Goal: Information Seeking & Learning: Learn about a topic

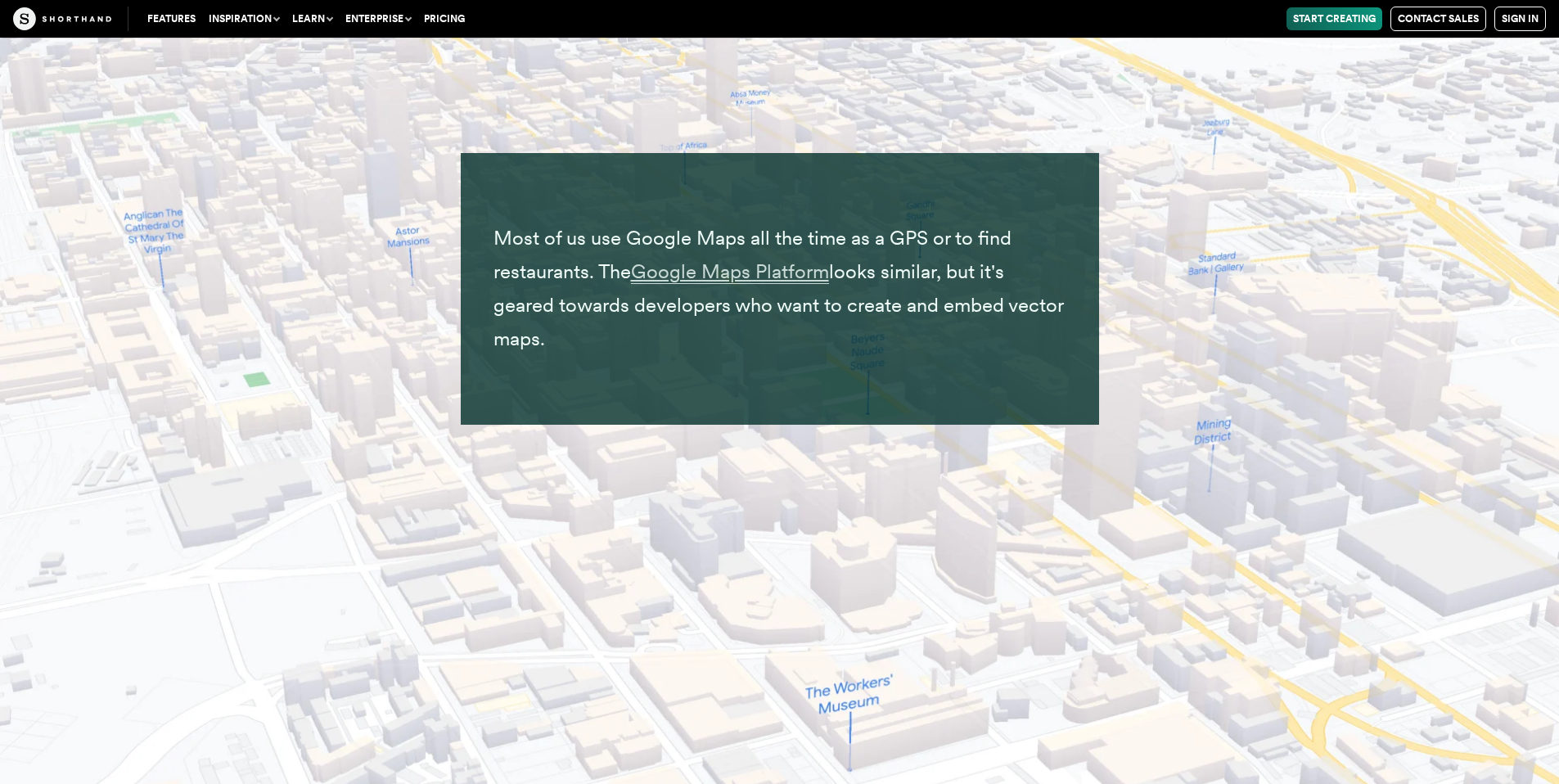
scroll to position [14162, 0]
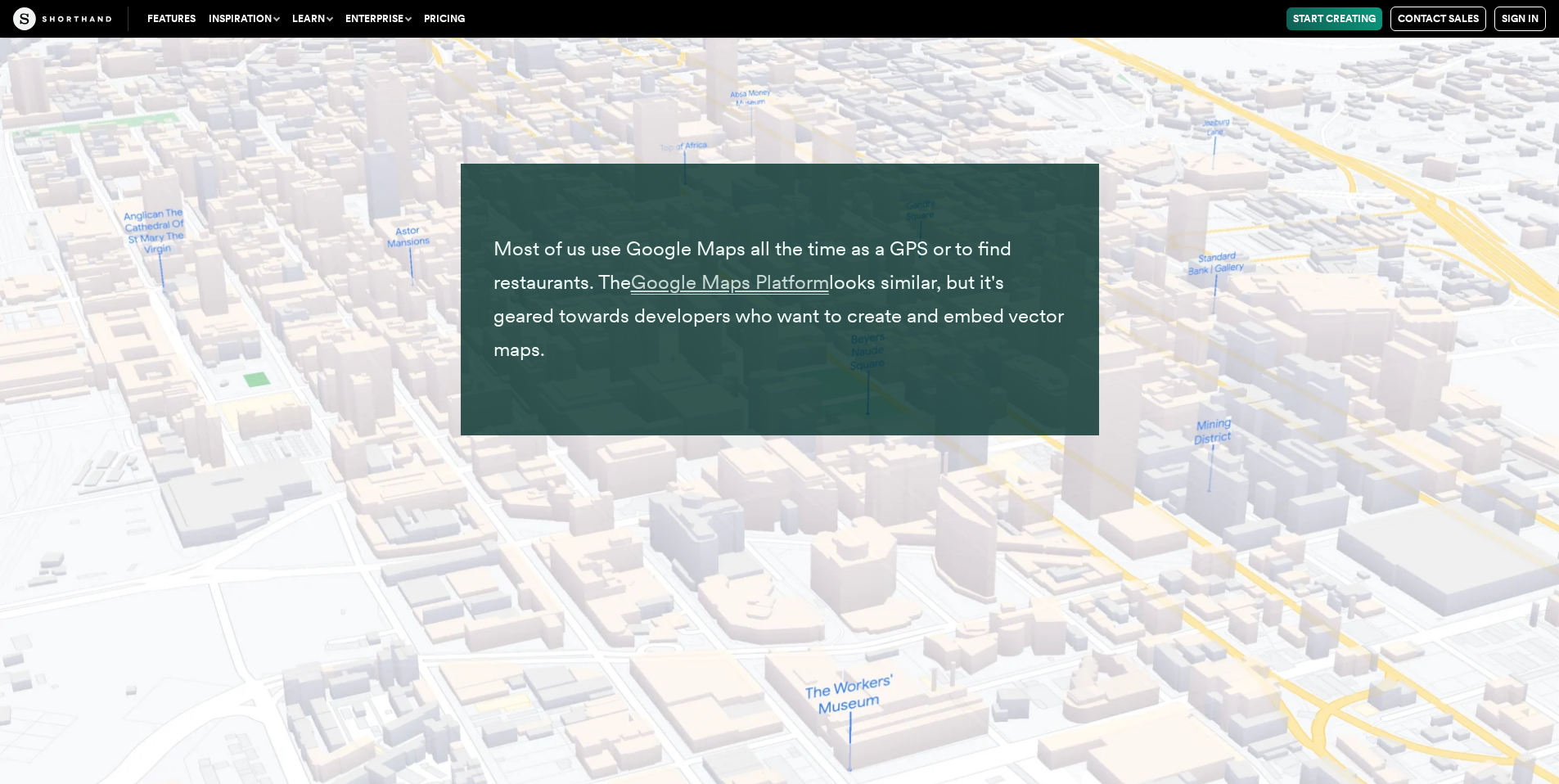
click at [784, 285] on span "Google Maps Platform" at bounding box center [730, 282] width 198 height 25
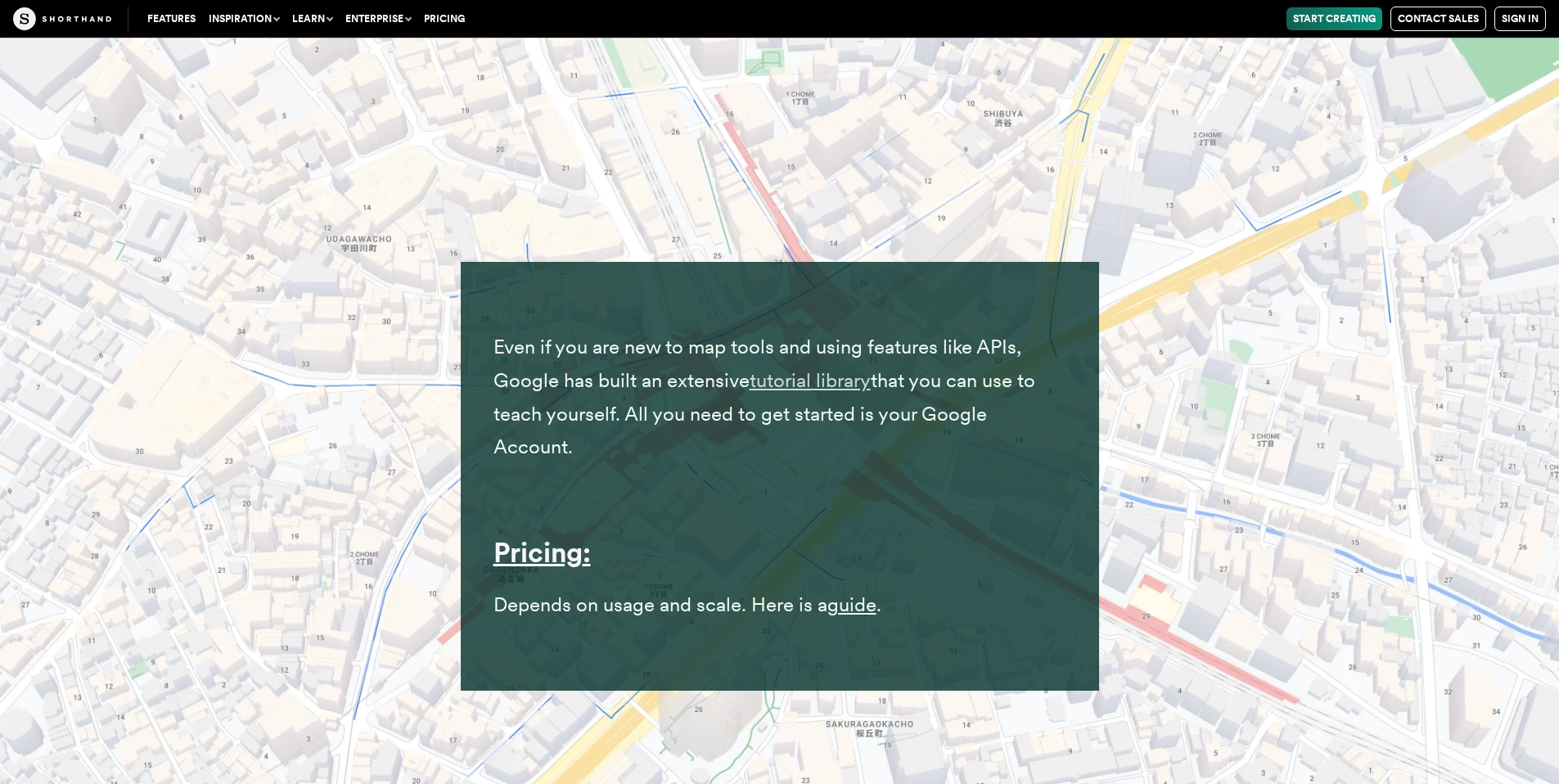
scroll to position [17954, 0]
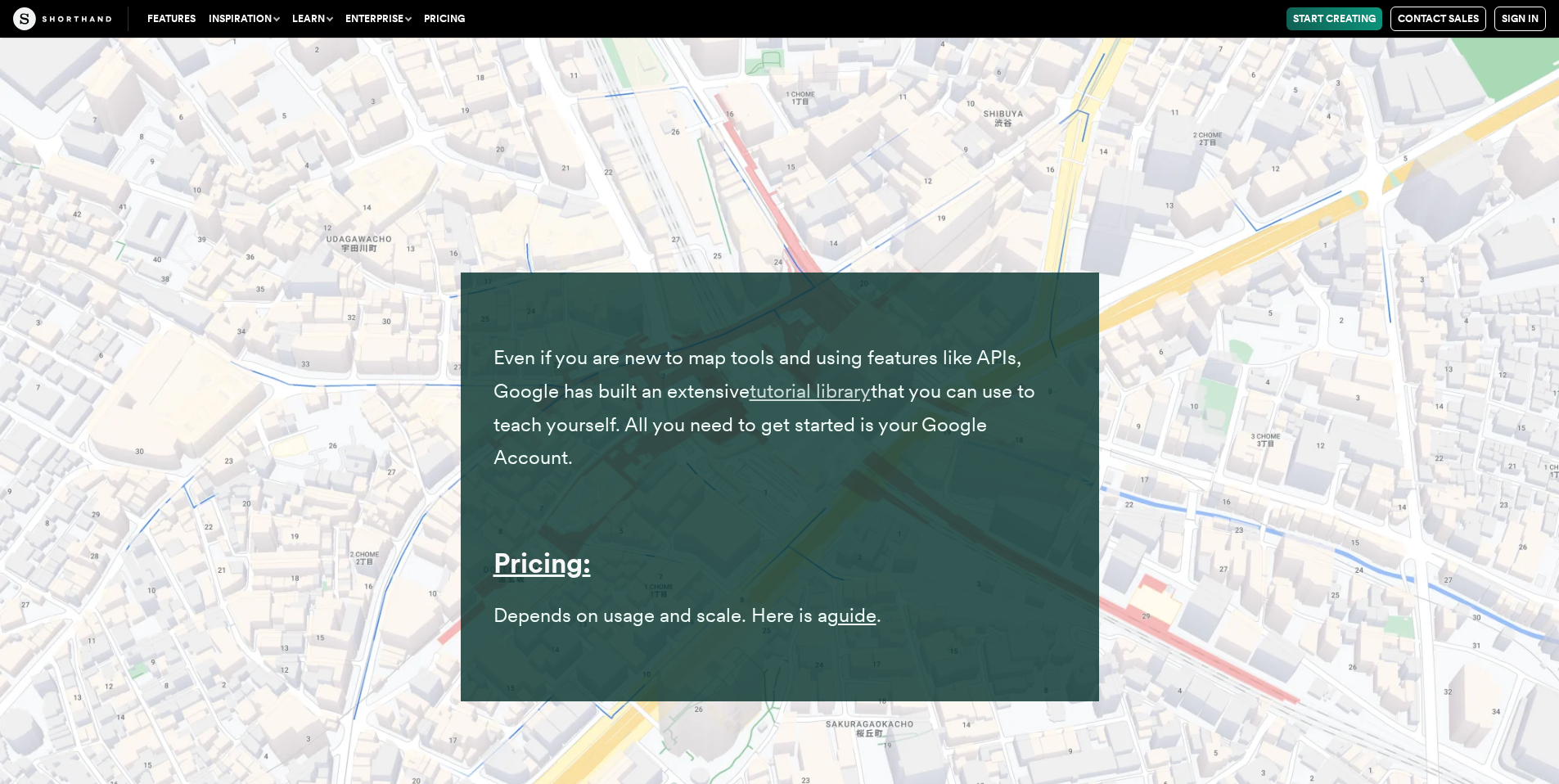
click at [784, 385] on link "tutorial library" at bounding box center [811, 390] width 121 height 24
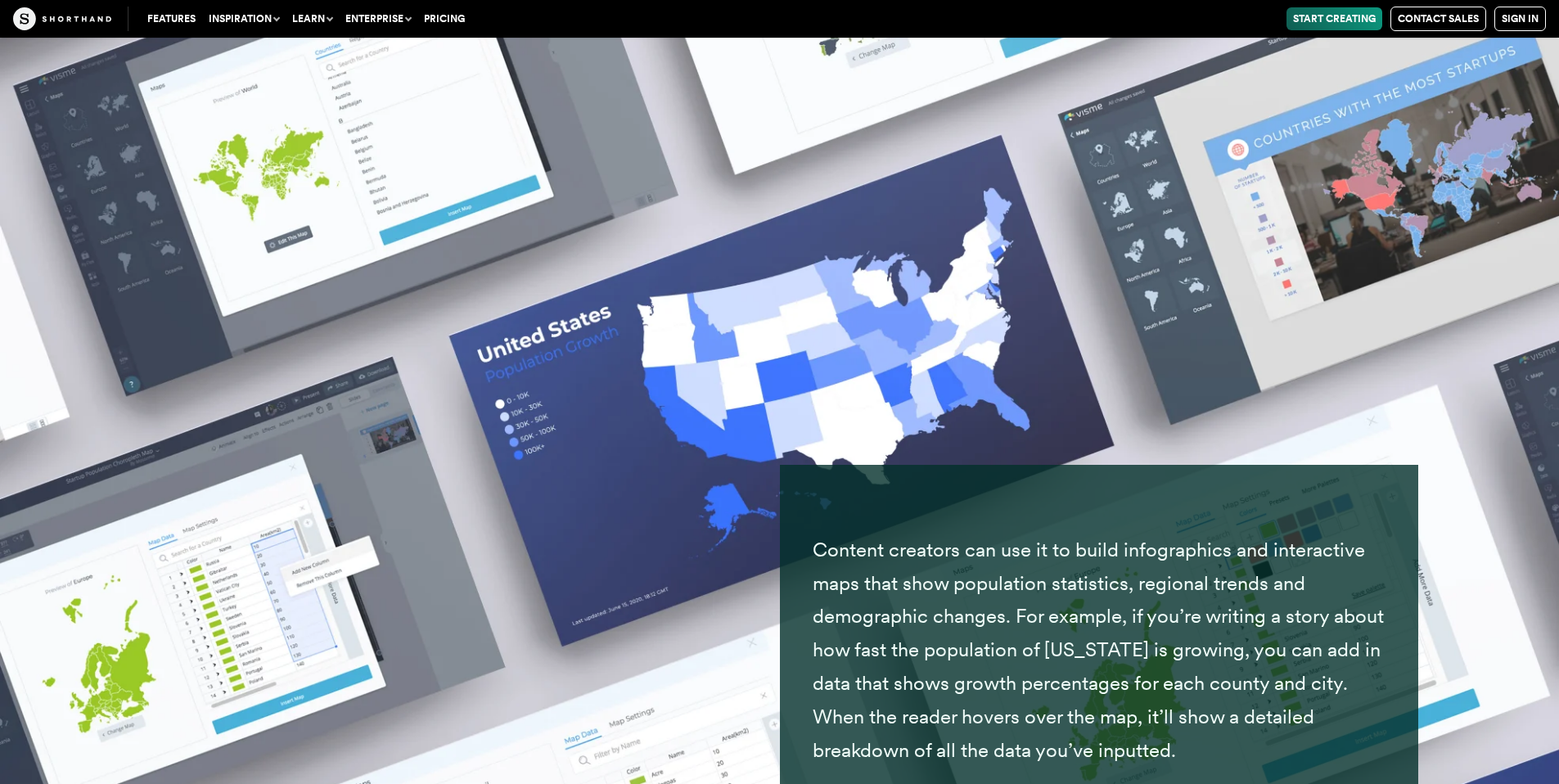
scroll to position [24200, 0]
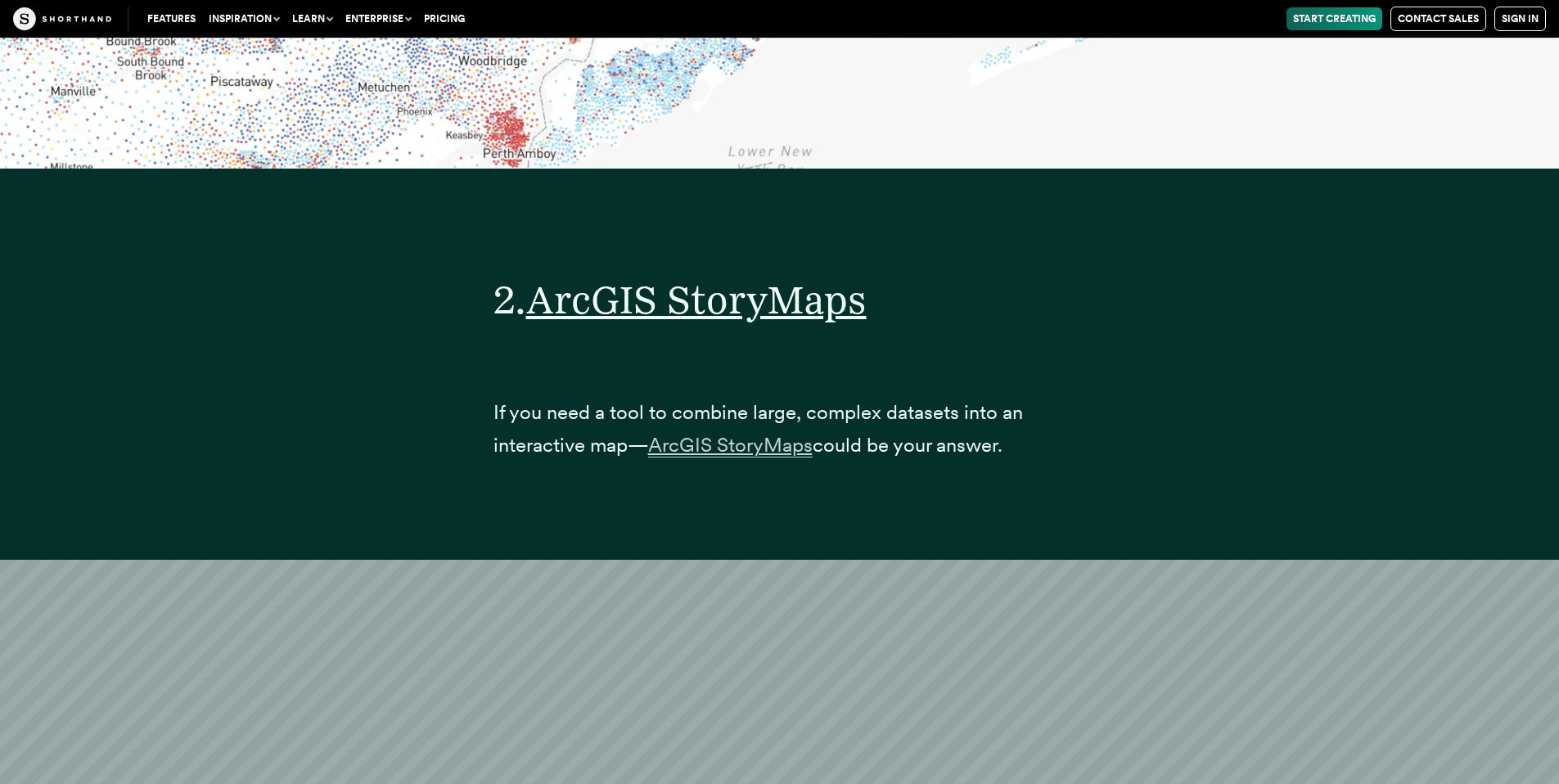
scroll to position [10072, 0]
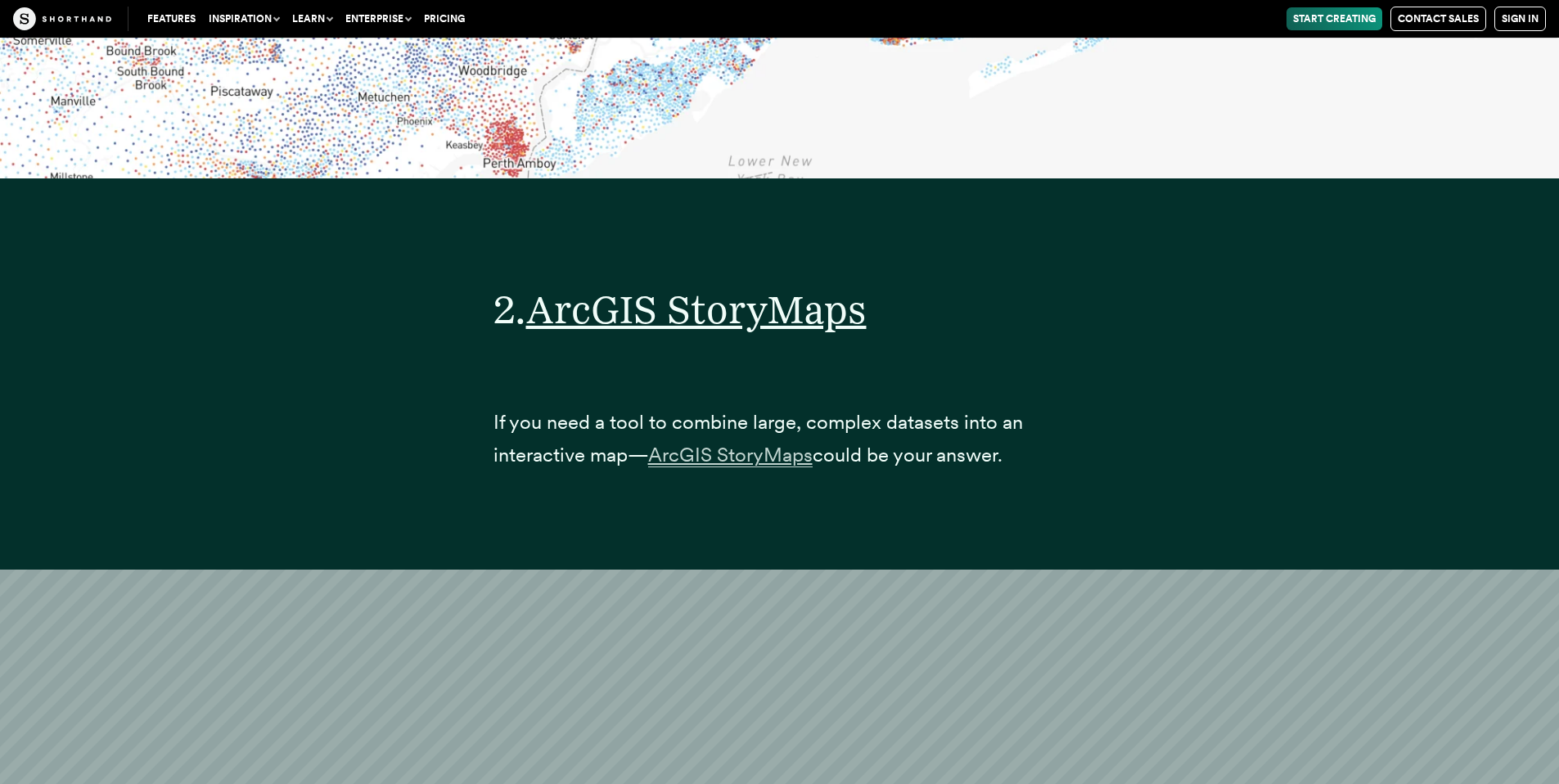
click at [704, 467] on span "ArcGIS StoryMaps" at bounding box center [730, 455] width 165 height 25
